Goal: Transaction & Acquisition: Download file/media

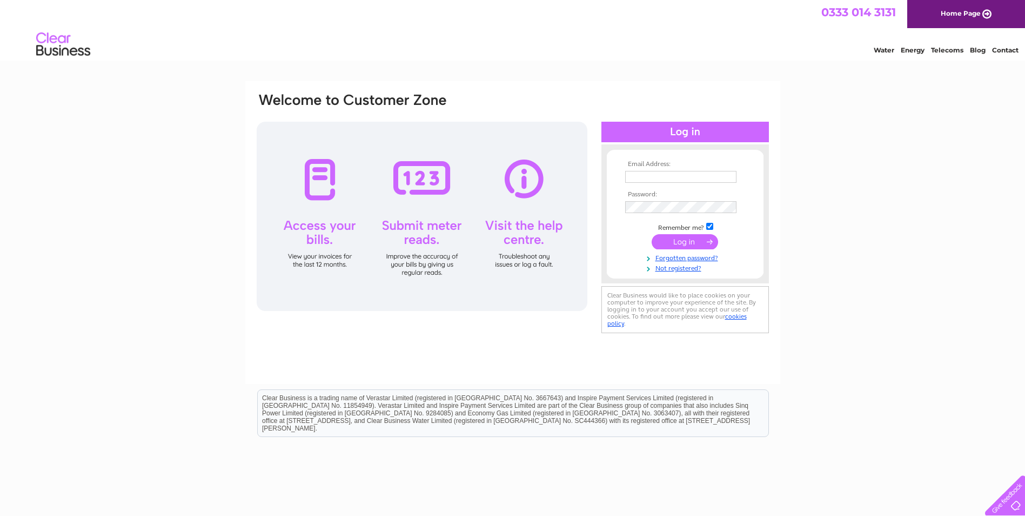
type input "[EMAIL_ADDRESS][DOMAIN_NAME]"
click at [688, 237] on input "submit" at bounding box center [685, 241] width 66 height 15
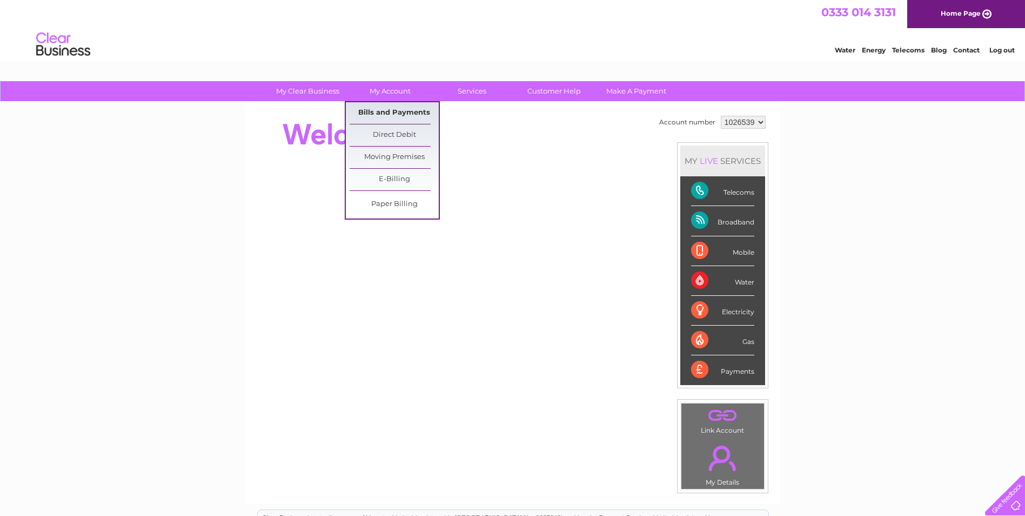
click at [388, 110] on link "Bills and Payments" at bounding box center [394, 113] width 89 height 22
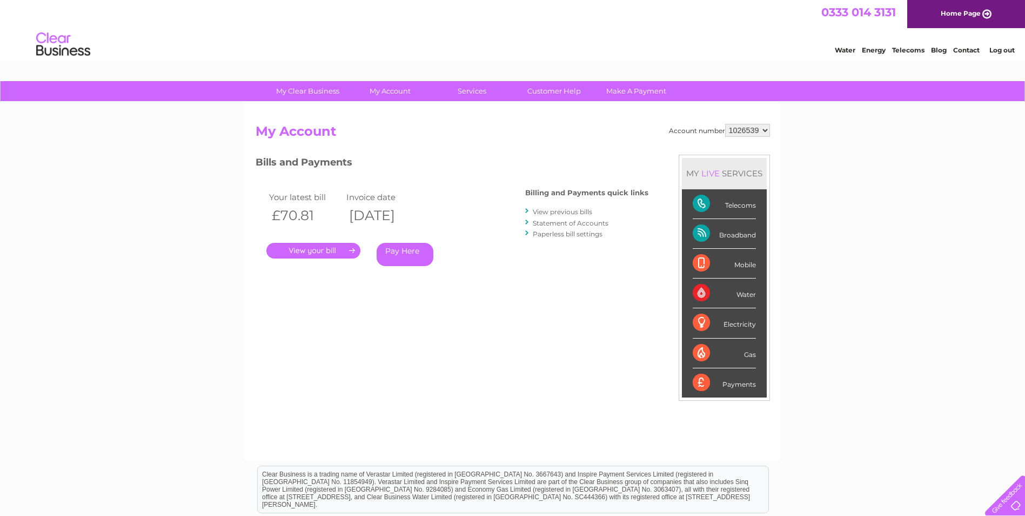
click at [314, 249] on link "." at bounding box center [313, 251] width 94 height 16
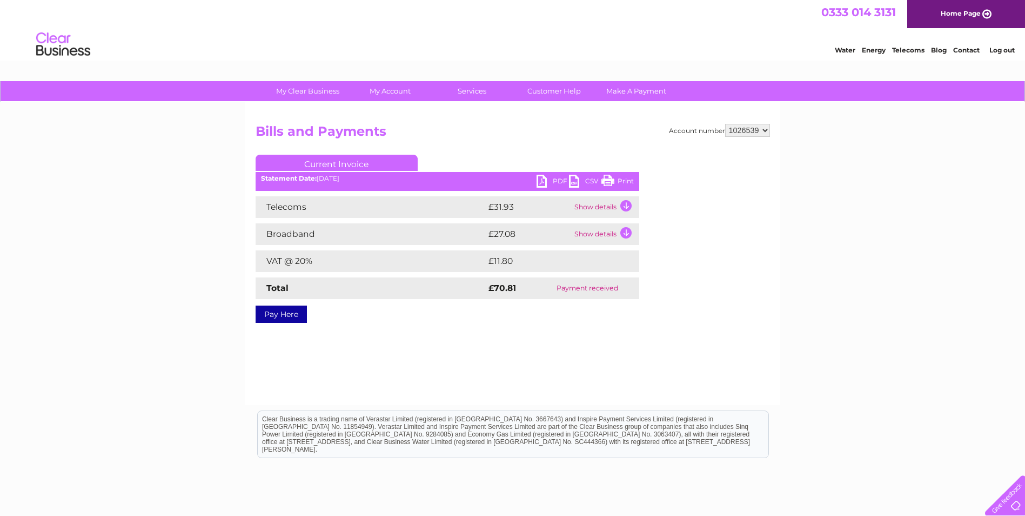
click at [539, 180] on link "PDF" at bounding box center [553, 183] width 32 height 16
